Goal: Task Accomplishment & Management: Use online tool/utility

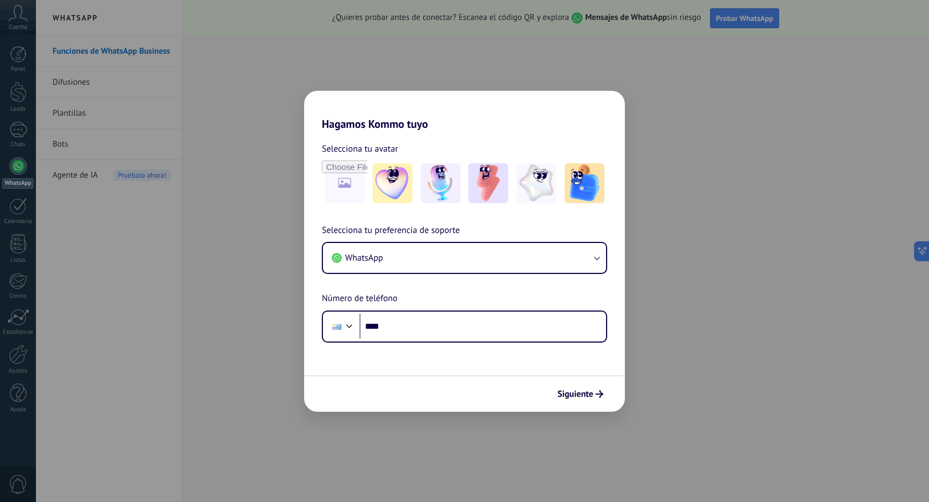
click at [228, 86] on div "Hagamos Kommo tuyo Selecciona tu avatar Selecciona tu preferencia de soporte Wh…" at bounding box center [464, 251] width 929 height 502
click at [538, 74] on div "Hagamos Kommo tuyo Selecciona tu avatar Selecciona tu preferencia de soporte Wh…" at bounding box center [464, 251] width 929 height 502
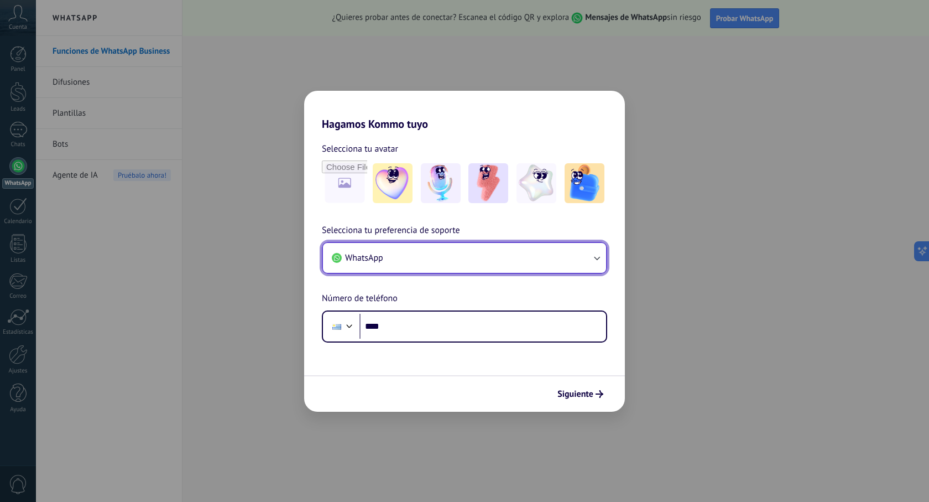
click at [594, 259] on icon "button" at bounding box center [596, 257] width 11 height 11
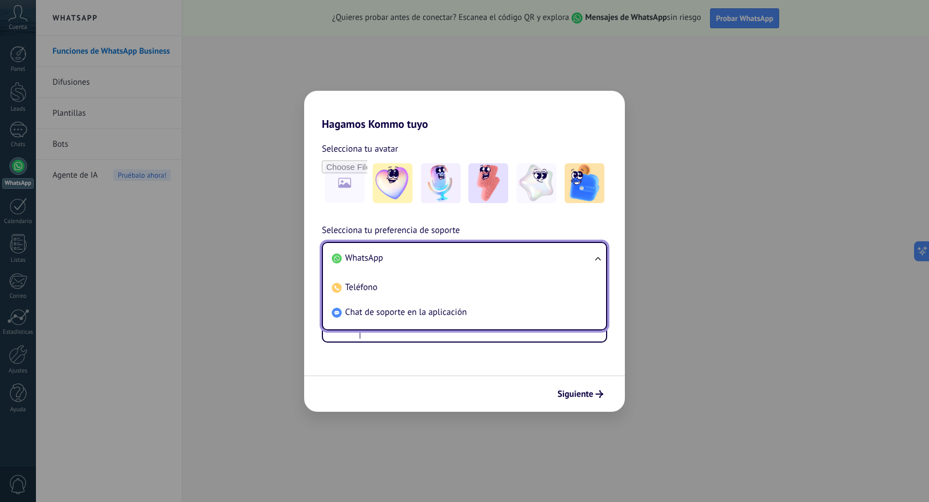
click at [594, 259] on ul "WhatsApp Teléfono Chat de soporte en la aplicación" at bounding box center [464, 286] width 285 height 89
click at [473, 262] on li "WhatsApp" at bounding box center [463, 258] width 270 height 25
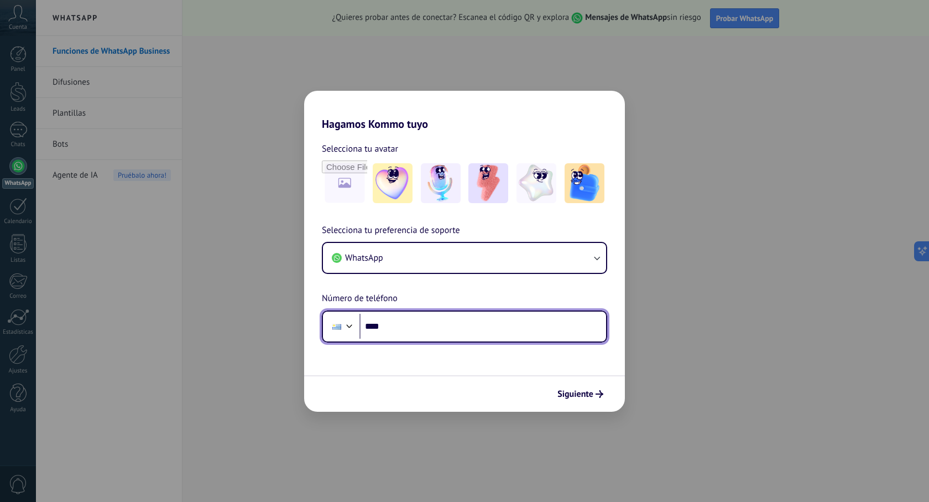
click at [432, 325] on input "****" at bounding box center [483, 326] width 247 height 25
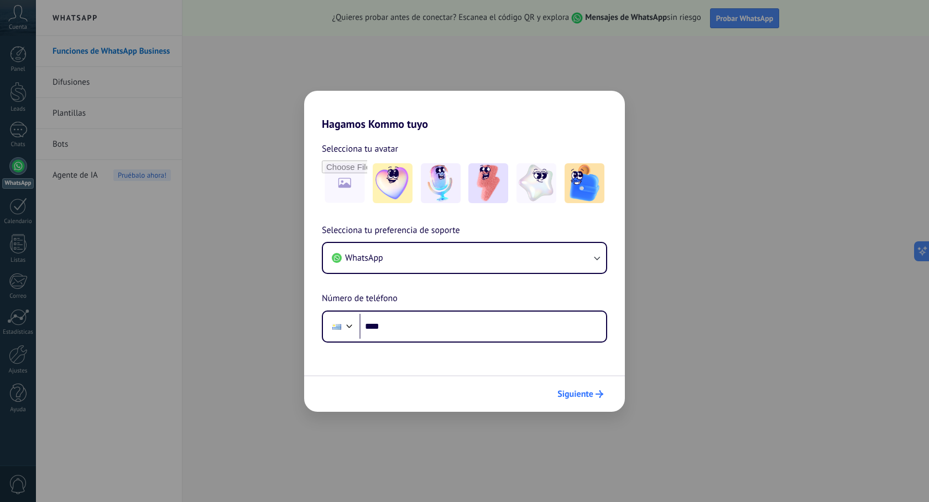
click at [568, 396] on span "Siguiente" at bounding box center [576, 394] width 36 height 8
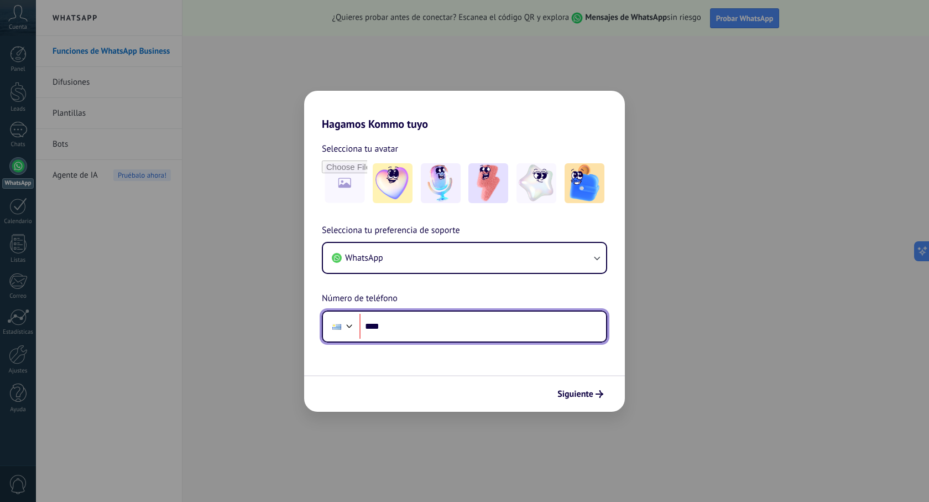
click at [420, 334] on input "****" at bounding box center [483, 326] width 247 height 25
type input "**********"
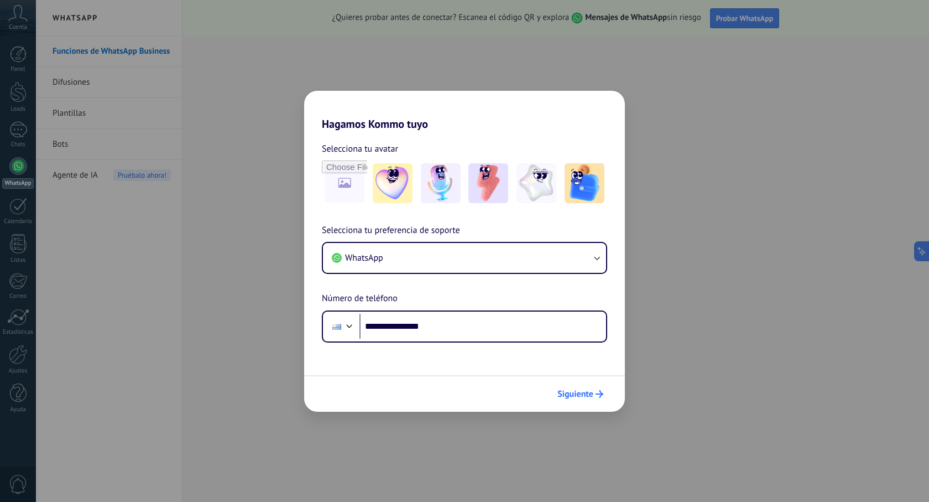
click at [583, 396] on span "Siguiente" at bounding box center [576, 394] width 36 height 8
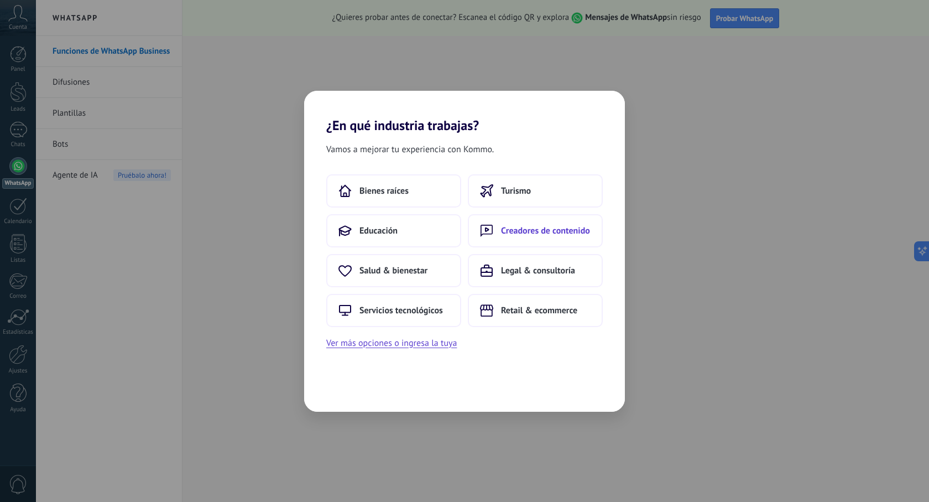
click at [526, 233] on span "Creadores de contenido" at bounding box center [545, 230] width 89 height 11
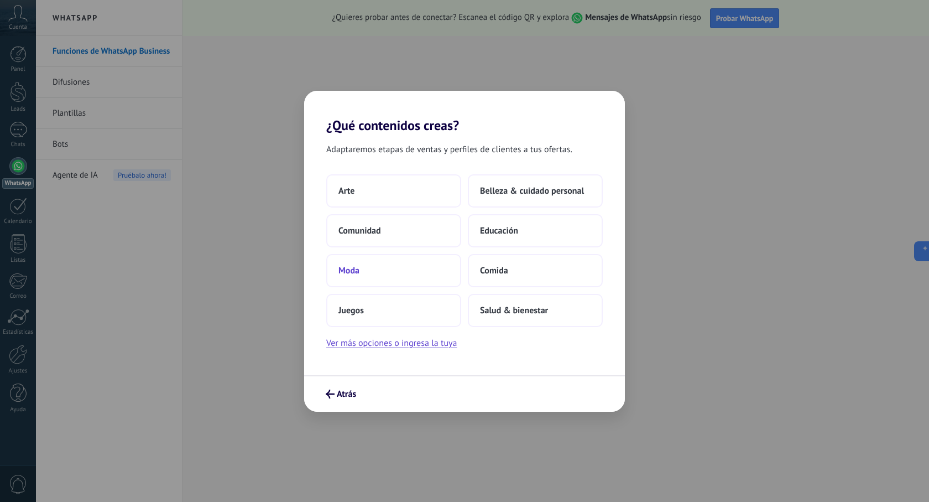
click at [352, 272] on span "Moda" at bounding box center [349, 270] width 21 height 11
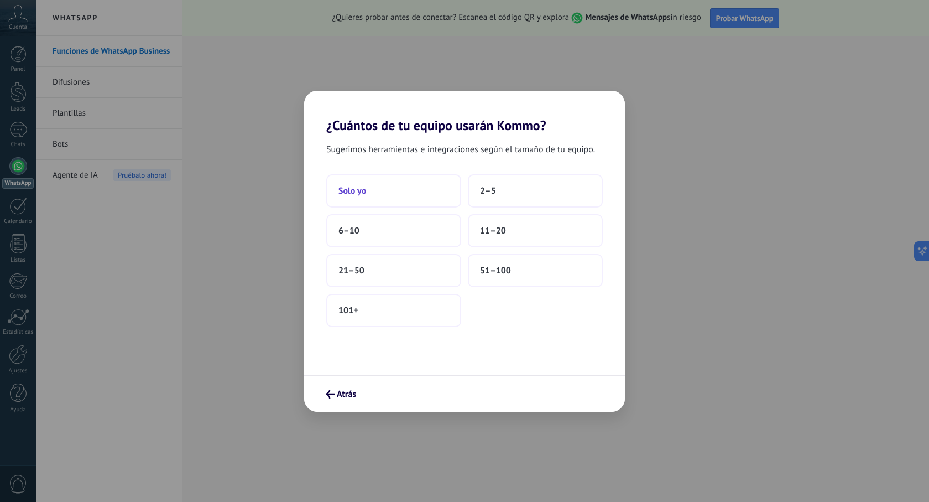
click at [384, 190] on button "Solo yo" at bounding box center [393, 190] width 135 height 33
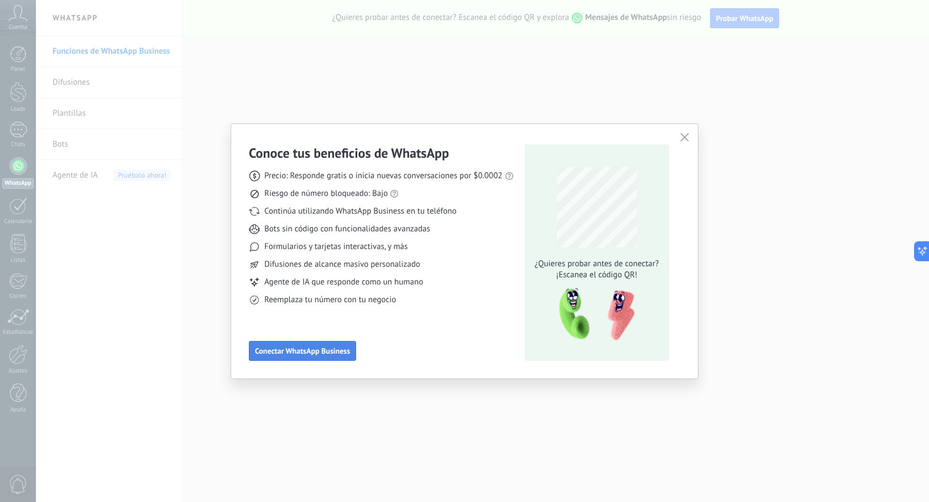
click at [338, 353] on span "Conectar WhatsApp Business" at bounding box center [302, 351] width 95 height 8
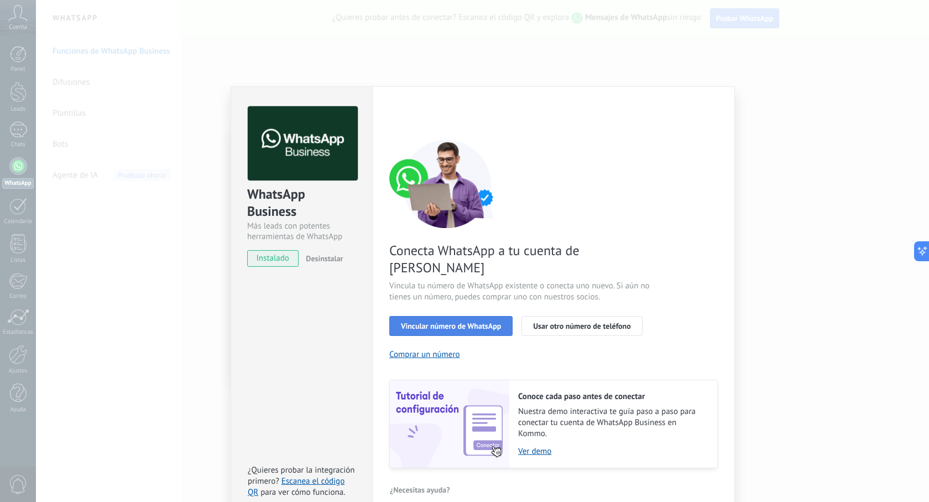
click at [488, 322] on span "Vincular número de WhatsApp" at bounding box center [451, 326] width 100 height 8
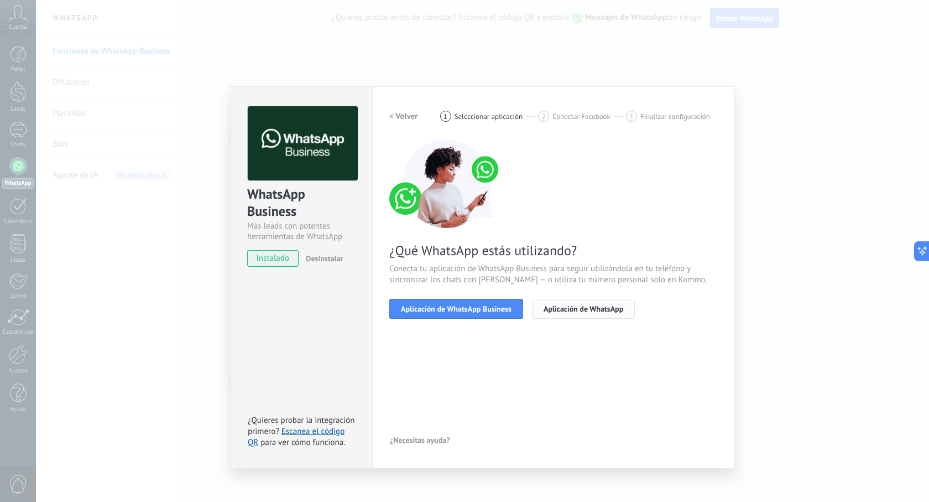
click at [539, 311] on button "Aplicación de WhatsApp" at bounding box center [583, 309] width 103 height 20
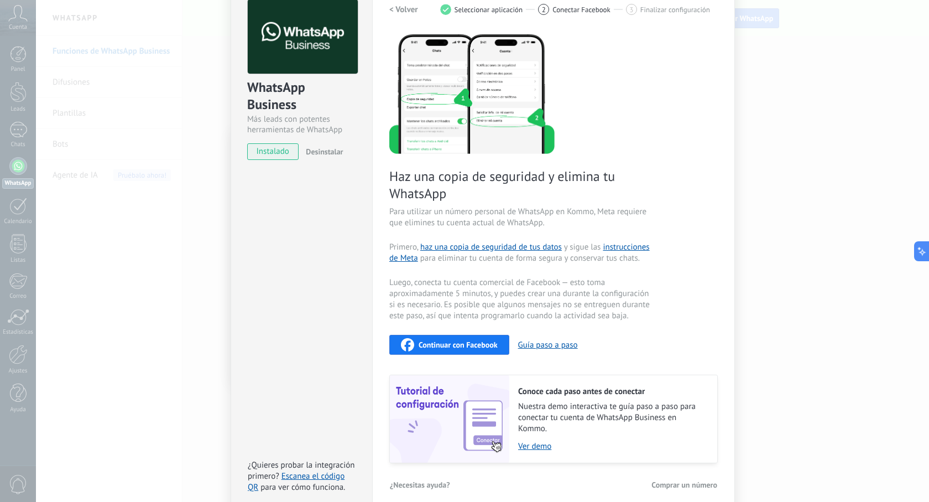
scroll to position [117, 0]
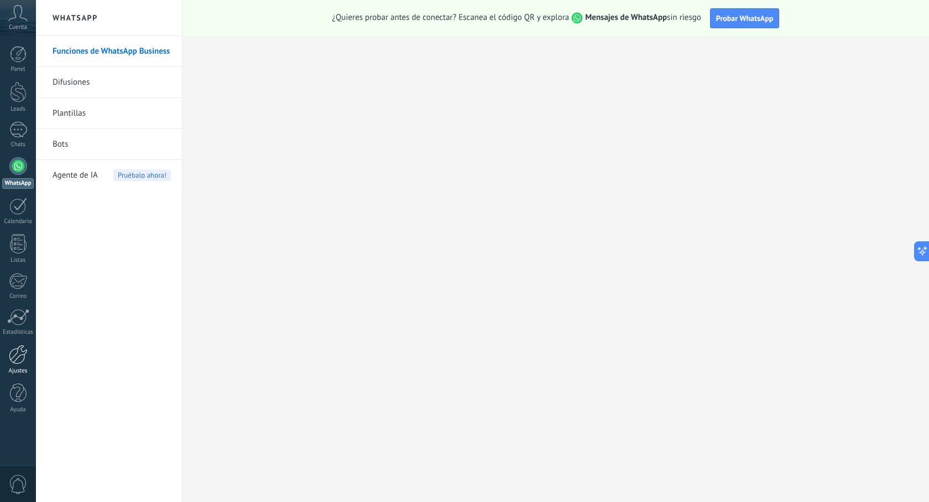
click at [24, 361] on div at bounding box center [18, 354] width 19 height 19
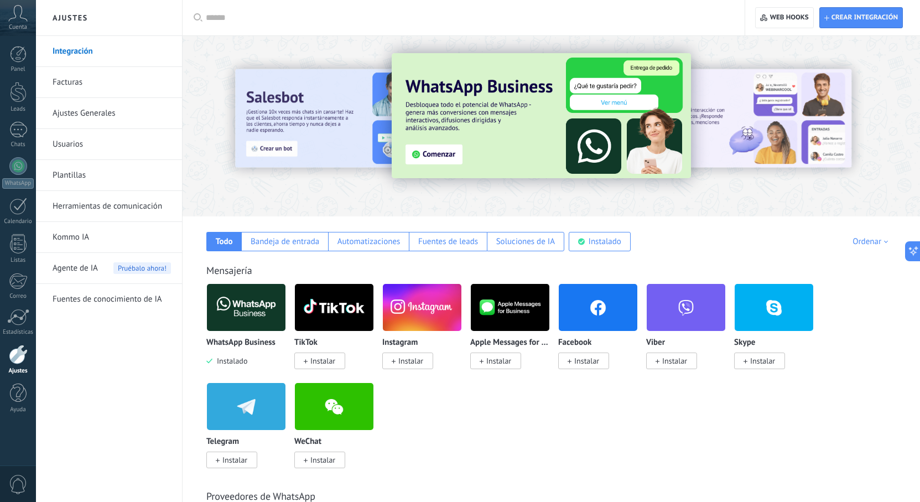
click at [11, 358] on div at bounding box center [18, 354] width 19 height 19
click at [72, 54] on link "Integración" at bounding box center [112, 51] width 118 height 31
click at [443, 154] on img at bounding box center [541, 115] width 299 height 125
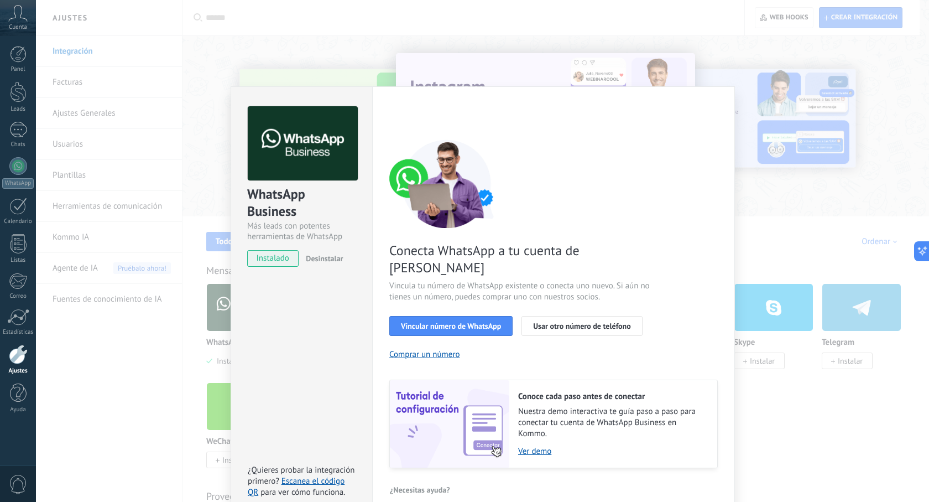
click at [283, 261] on span "instalado" at bounding box center [273, 258] width 50 height 17
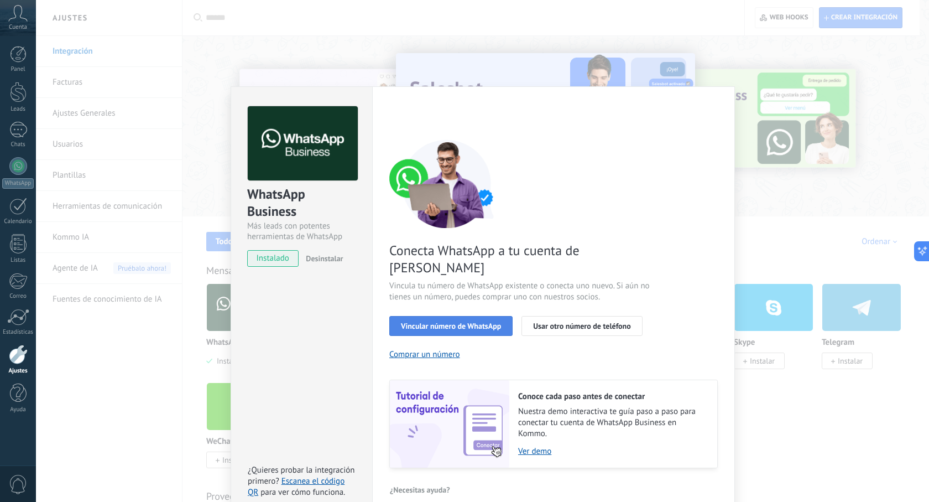
click at [413, 322] on span "Vincular número de WhatsApp" at bounding box center [451, 326] width 100 height 8
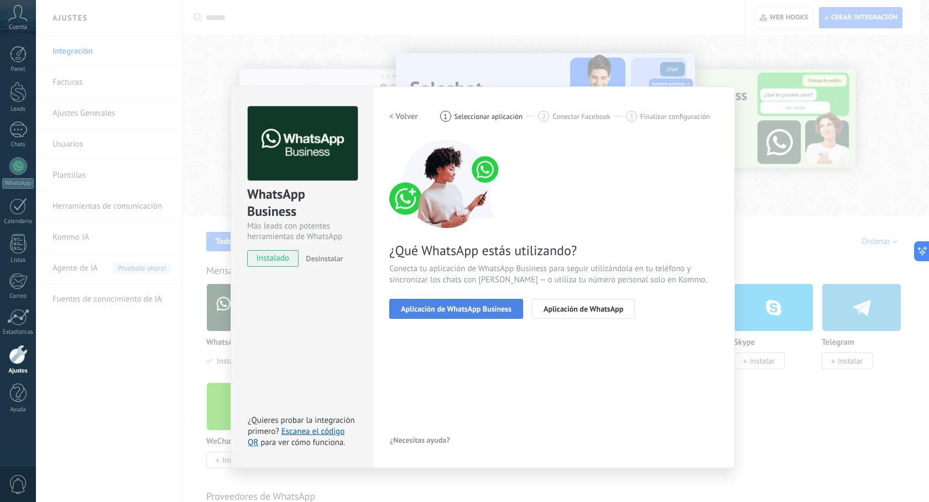
click at [448, 311] on span "Aplicación de WhatsApp Business" at bounding box center [456, 309] width 111 height 8
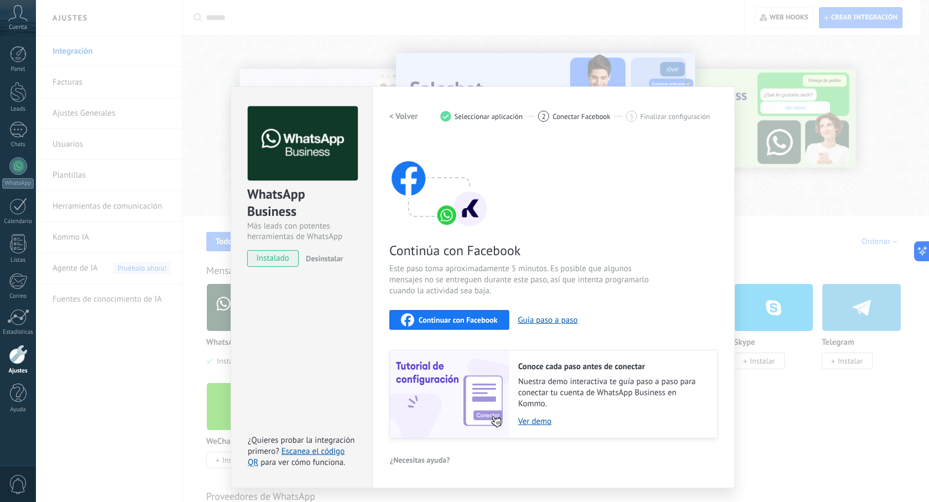
click at [434, 320] on span "Continuar con Facebook" at bounding box center [458, 320] width 79 height 8
